Goal: Navigation & Orientation: Find specific page/section

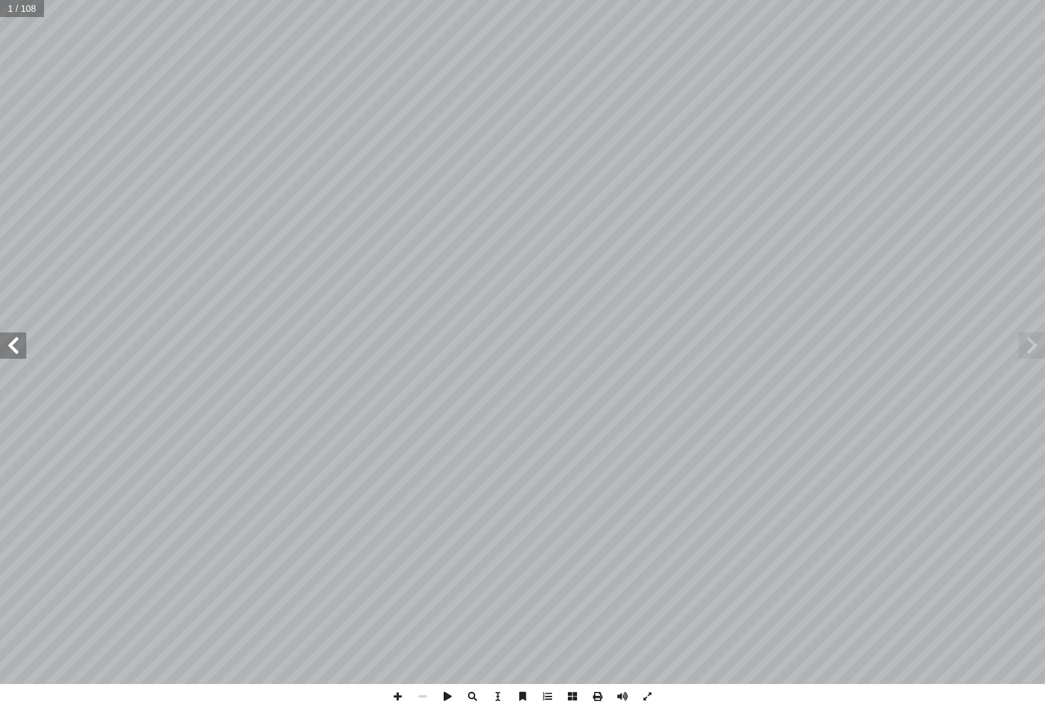
click at [20, 336] on span at bounding box center [13, 345] width 26 height 26
click at [26, 347] on span at bounding box center [13, 345] width 26 height 26
click at [26, 348] on span at bounding box center [13, 345] width 26 height 26
click at [12, 350] on span at bounding box center [13, 345] width 26 height 26
click at [18, 348] on span at bounding box center [13, 345] width 26 height 26
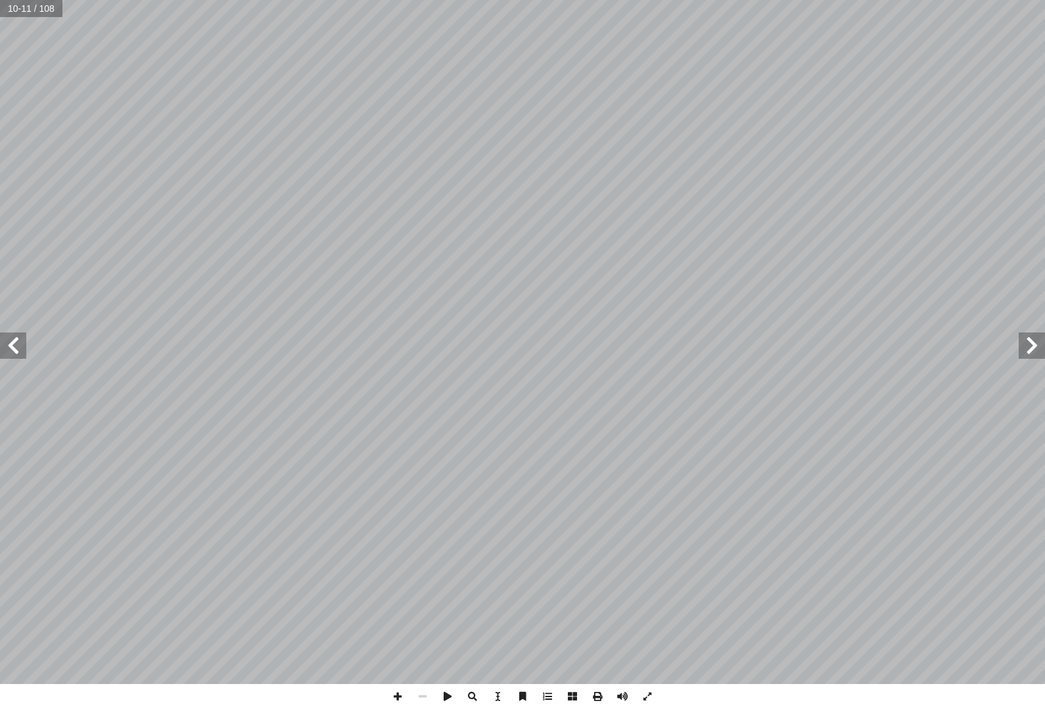
click at [20, 348] on span at bounding box center [13, 345] width 26 height 26
click at [18, 339] on span at bounding box center [13, 345] width 26 height 26
click at [22, 336] on span at bounding box center [13, 345] width 26 height 26
